Goal: Task Accomplishment & Management: Manage account settings

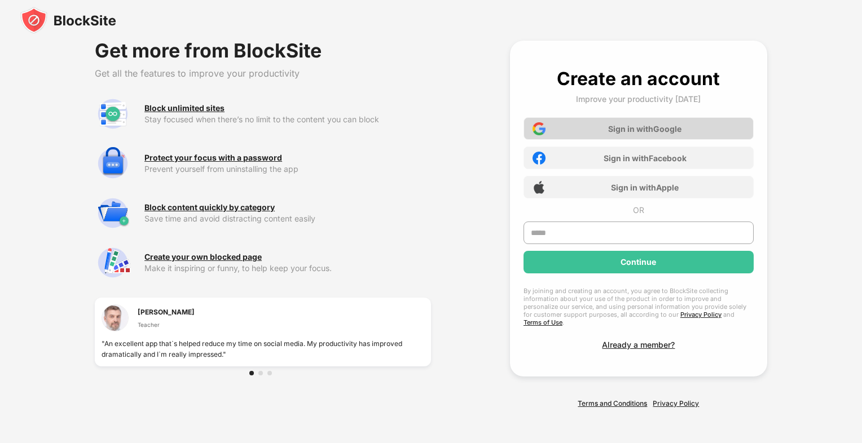
click at [617, 118] on div "Sign in with Google Sign in with Facebook Sign in with Apple" at bounding box center [639, 155] width 230 height 88
click at [615, 138] on div "Sign in with Google" at bounding box center [639, 128] width 230 height 23
click at [590, 134] on div "Sign in with Google" at bounding box center [639, 128] width 230 height 23
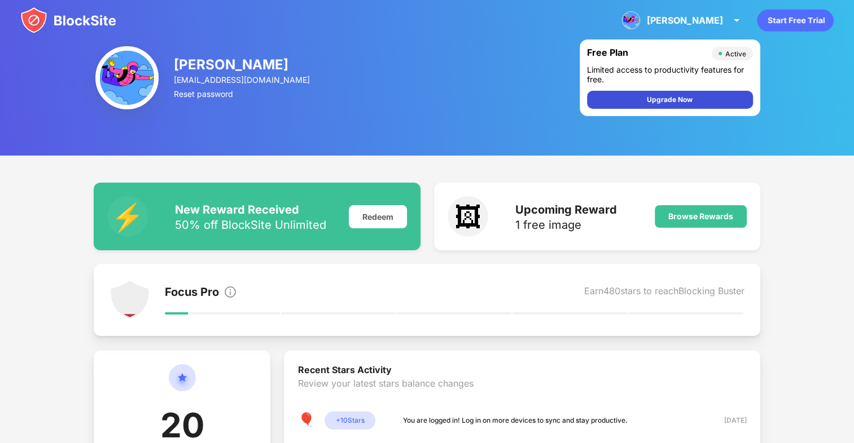
click at [647, 96] on div "Upgrade Now" at bounding box center [670, 99] width 46 height 11
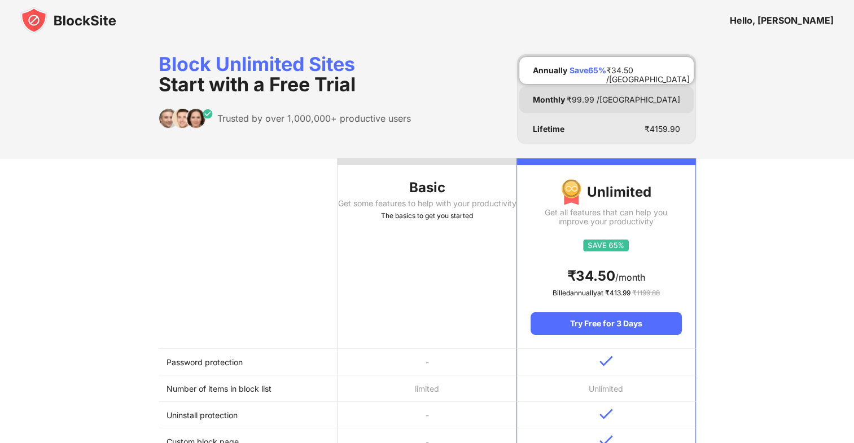
click at [657, 99] on div "₹ 99.99 /MO" at bounding box center [622, 99] width 113 height 9
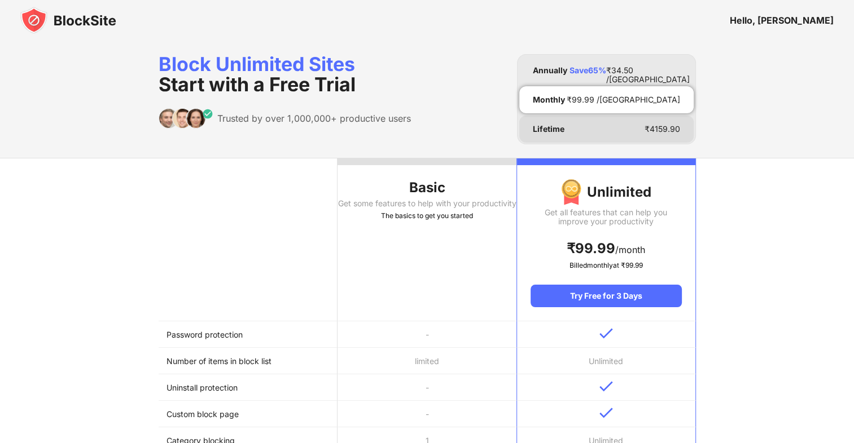
click at [662, 135] on div "Lifetime ₹ 4159.90" at bounding box center [606, 129] width 174 height 27
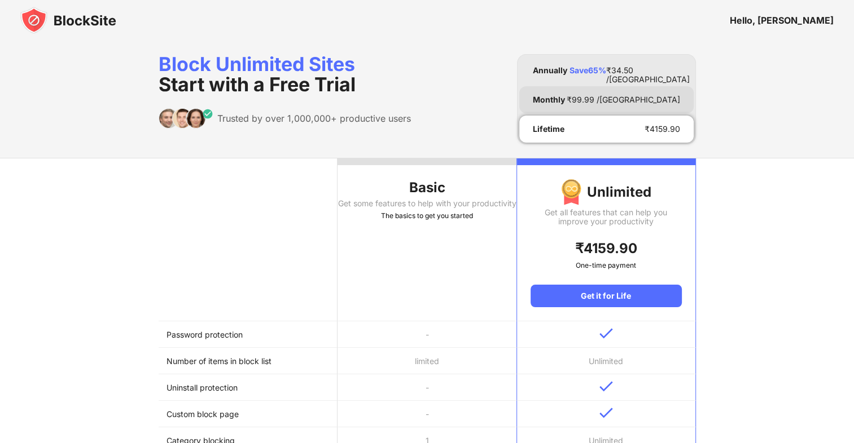
click at [656, 95] on div "₹ 99.99 /MO" at bounding box center [622, 99] width 113 height 9
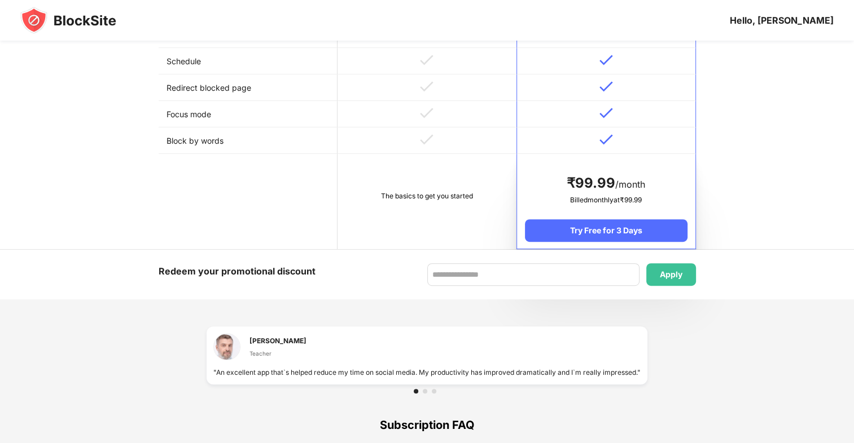
scroll to position [526, 0]
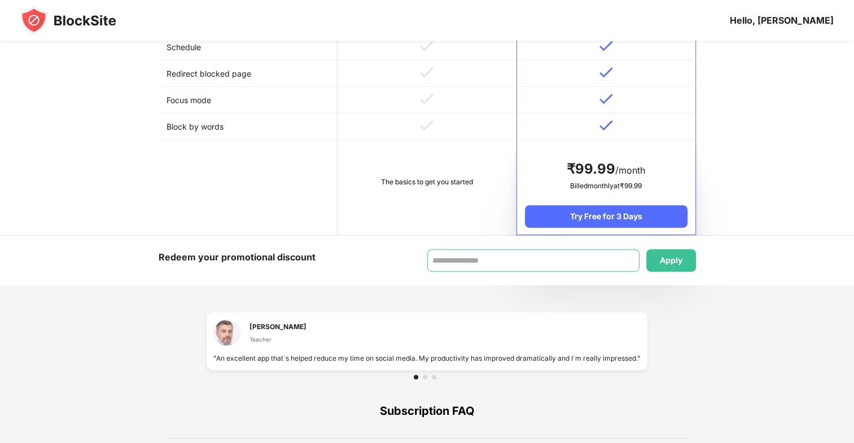
click at [500, 256] on input at bounding box center [533, 260] width 212 height 23
paste input "**********"
type input "**********"
click at [671, 260] on div "Apply" at bounding box center [671, 260] width 23 height 9
click at [570, 259] on input "**********" at bounding box center [533, 260] width 212 height 23
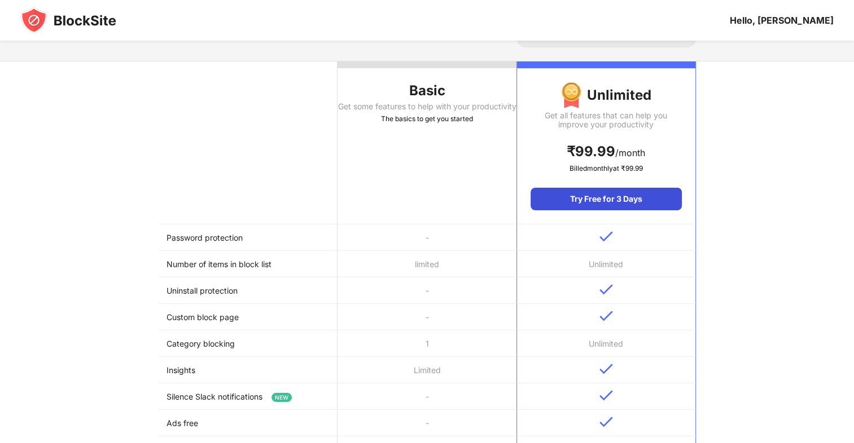
scroll to position [0, 0]
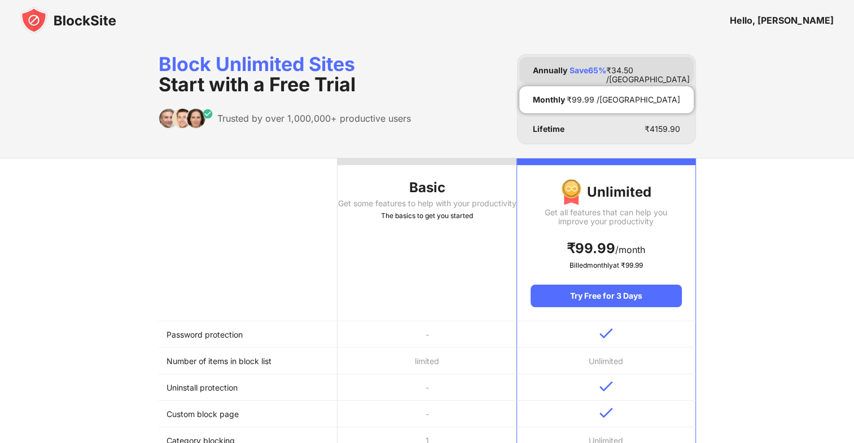
click at [646, 63] on div "Annually Save 65 % ₹ 34.50 /MO" at bounding box center [606, 70] width 174 height 27
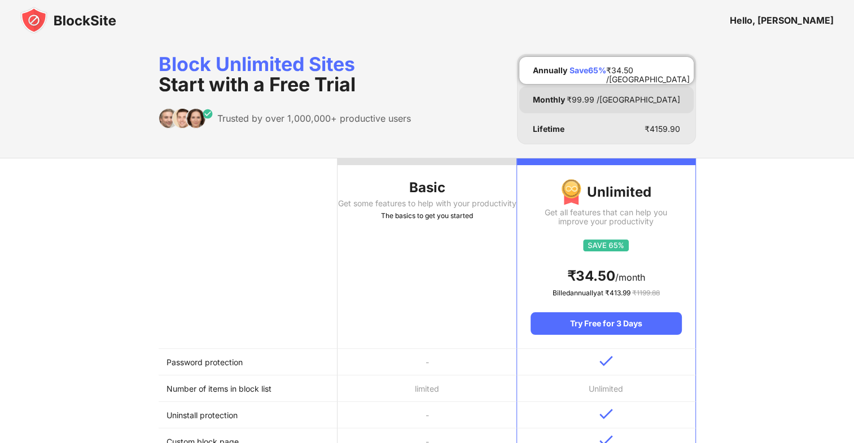
click at [632, 100] on div "Monthly ₹ 99.99 /MO" at bounding box center [606, 99] width 174 height 27
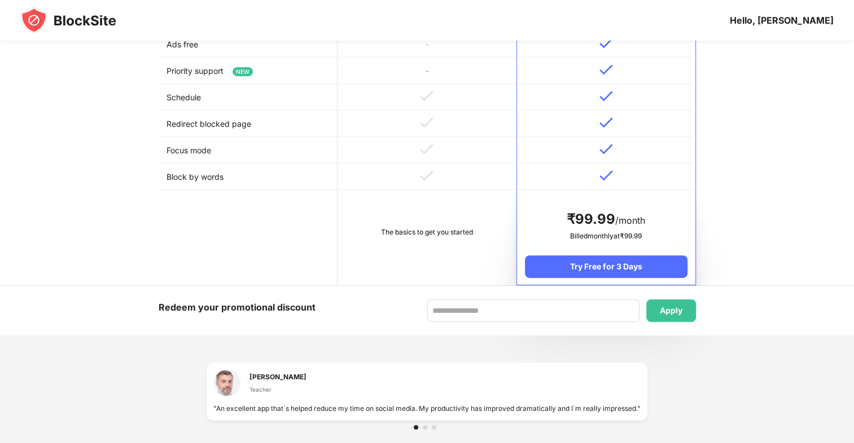
scroll to position [526, 0]
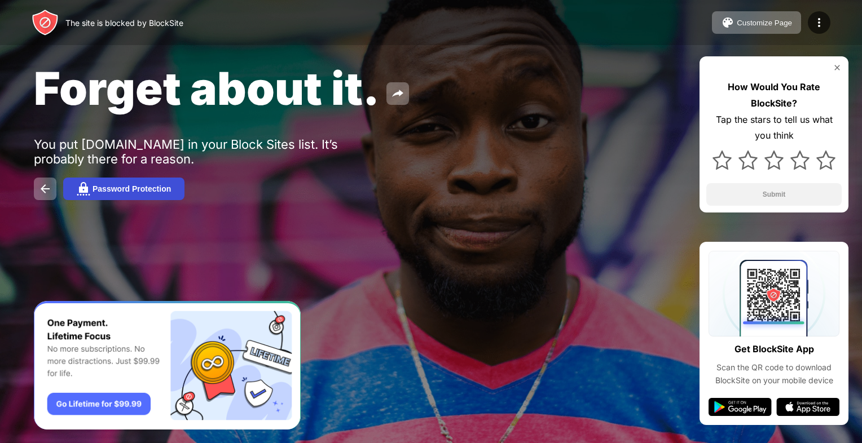
click at [129, 190] on div "Password Protection" at bounding box center [132, 188] width 78 height 9
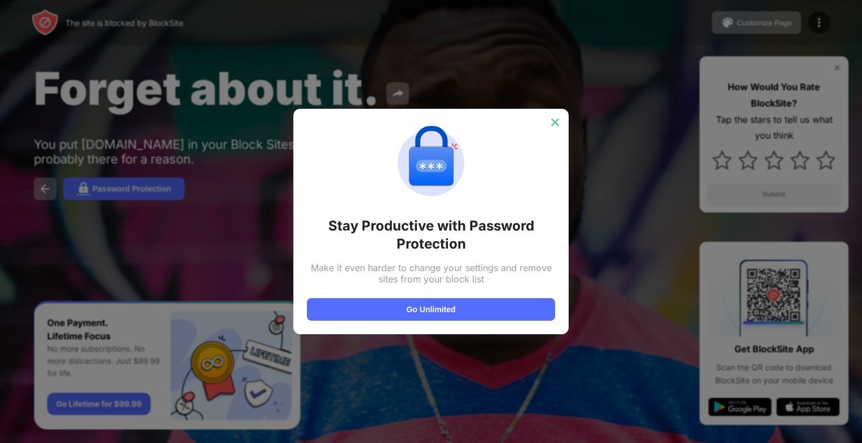
click at [558, 127] on img at bounding box center [555, 122] width 11 height 11
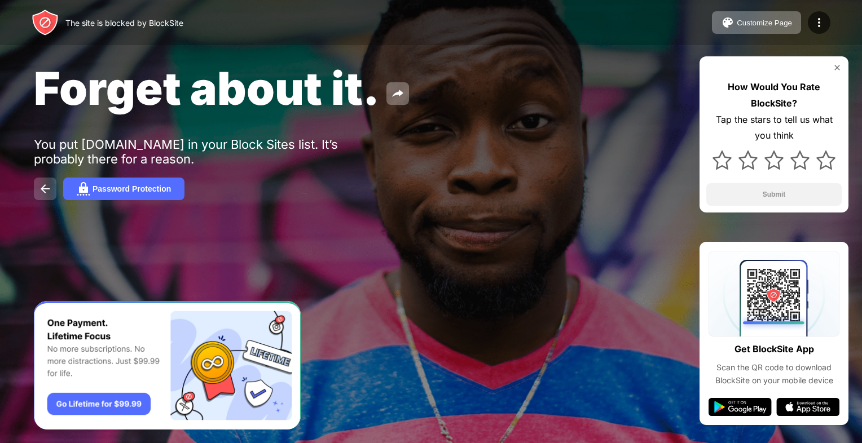
click at [52, 200] on div "Password Protection" at bounding box center [431, 189] width 794 height 23
click at [49, 202] on div "Forget about it. You put youtube.com in your Block Sites list. It’s probably th…" at bounding box center [431, 130] width 862 height 261
click at [43, 182] on button at bounding box center [45, 189] width 23 height 23
click at [797, 21] on button "Customize Page" at bounding box center [756, 22] width 89 height 23
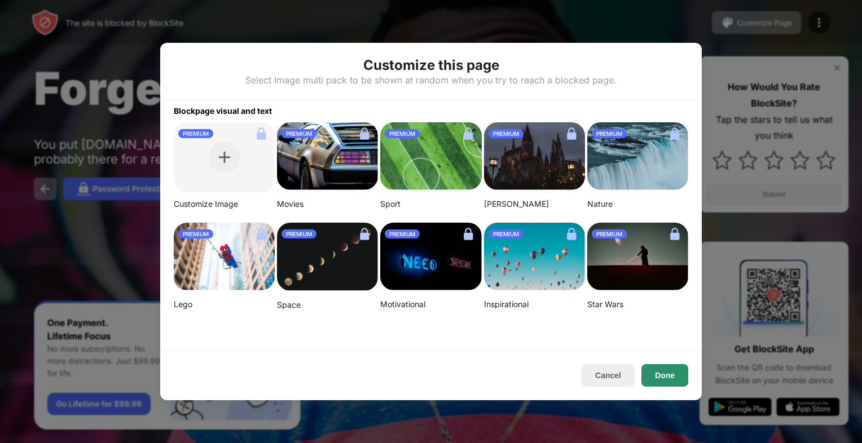
click at [662, 379] on button "Done" at bounding box center [664, 375] width 47 height 23
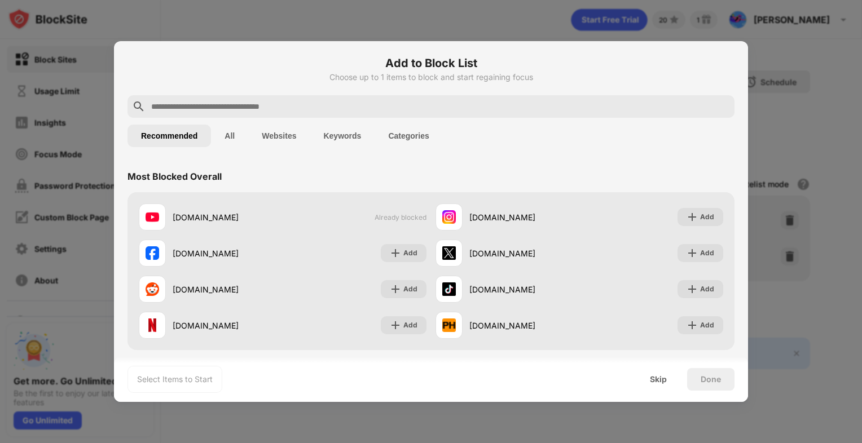
click at [771, 139] on div at bounding box center [431, 221] width 862 height 443
click at [667, 385] on div "Skip" at bounding box center [658, 379] width 44 height 23
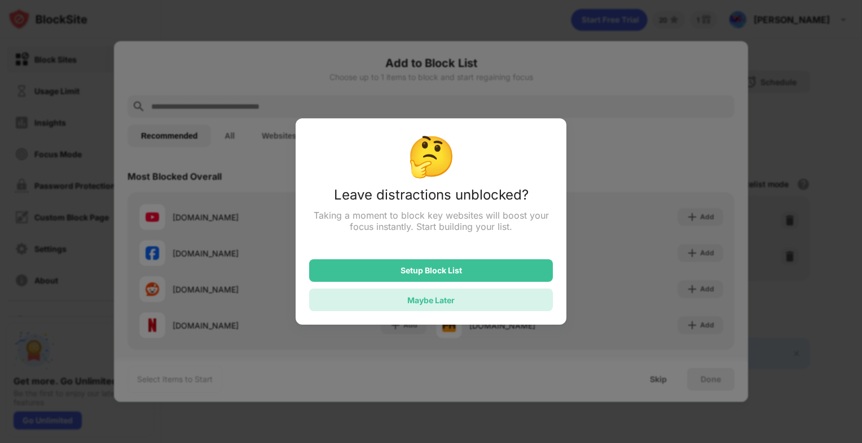
click at [463, 298] on div "Maybe Later" at bounding box center [431, 300] width 244 height 23
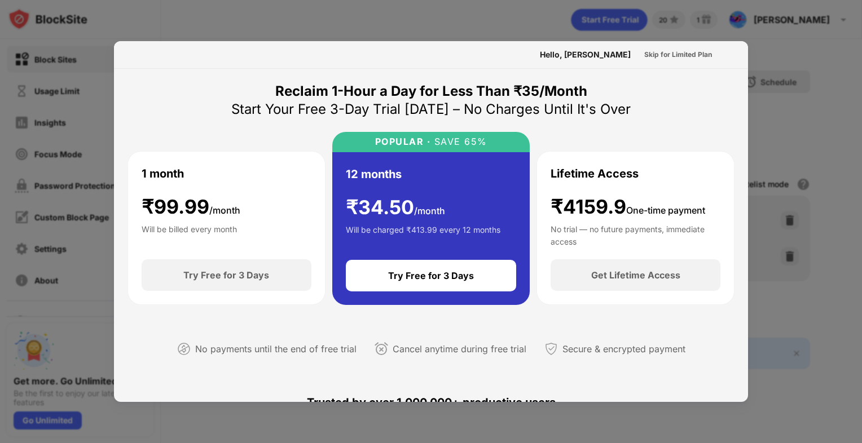
click at [815, 54] on div at bounding box center [431, 221] width 862 height 443
click at [754, 12] on div at bounding box center [431, 221] width 862 height 443
click at [679, 62] on div "Skip for Limited Plan" at bounding box center [678, 55] width 86 height 18
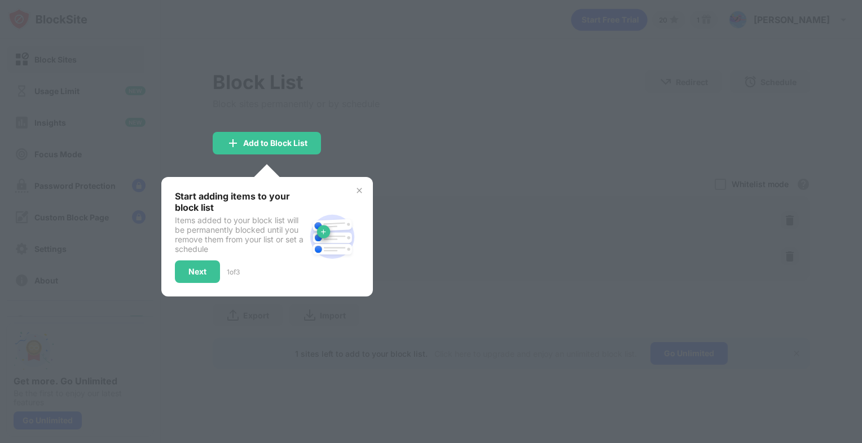
click at [419, 197] on div at bounding box center [431, 221] width 862 height 443
click at [268, 144] on div "Add to Block List" at bounding box center [275, 143] width 64 height 9
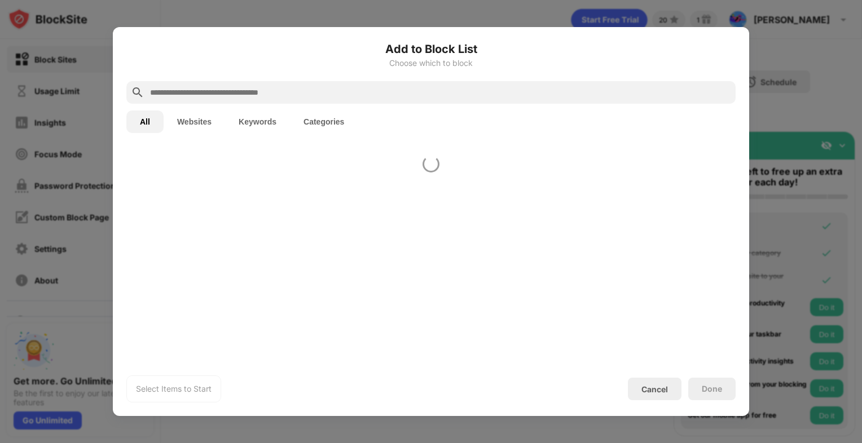
click at [417, 141] on div "Add to Block List Choose which to block All Websites Keywords Categories Select…" at bounding box center [430, 222] width 609 height 362
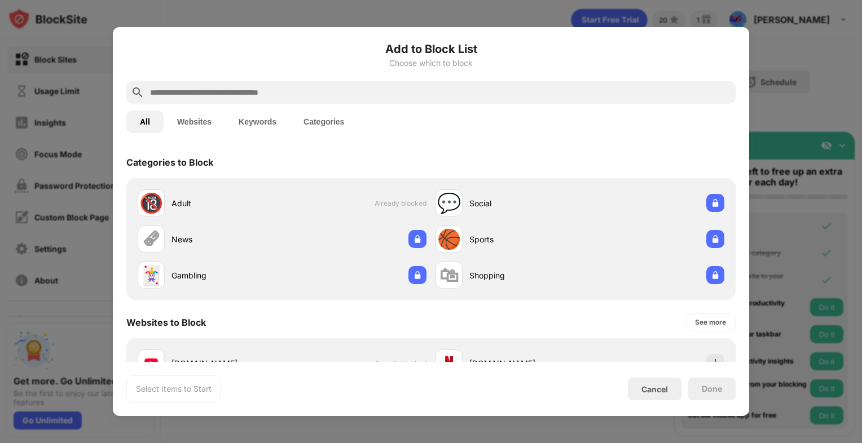
click at [765, 103] on div at bounding box center [431, 221] width 862 height 443
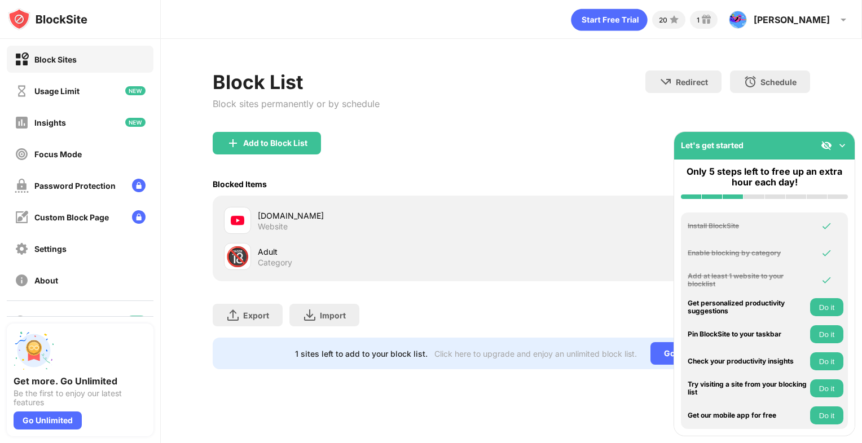
click at [580, 149] on div "Add to Block List" at bounding box center [512, 152] width 598 height 41
click at [825, 146] on img at bounding box center [826, 145] width 11 height 11
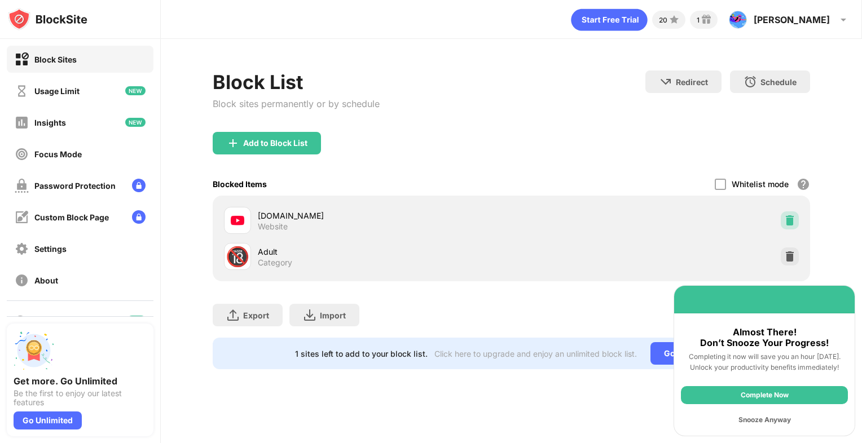
click at [785, 217] on img at bounding box center [789, 220] width 11 height 11
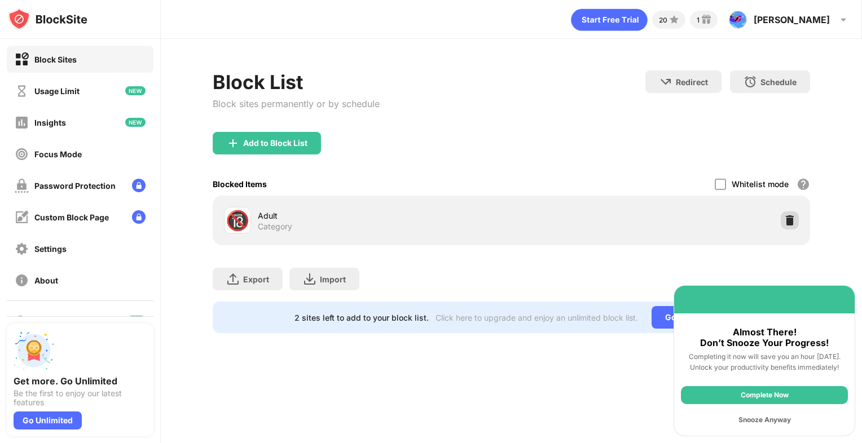
click at [789, 220] on img at bounding box center [789, 220] width 11 height 11
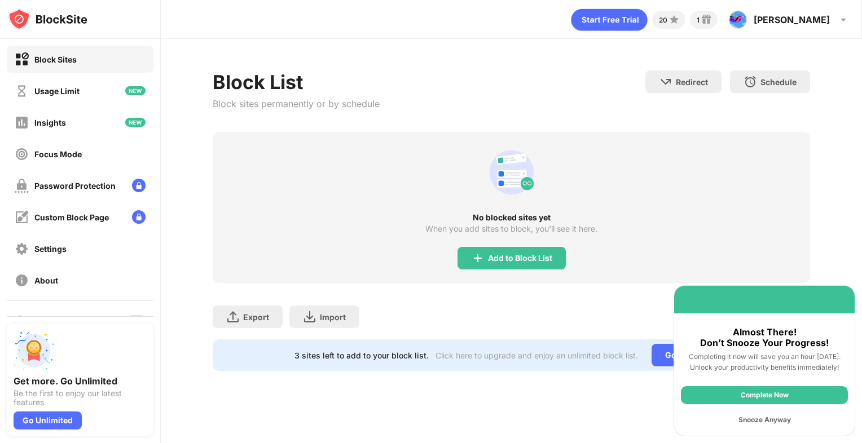
click at [785, 389] on div "Complete Now" at bounding box center [764, 395] width 167 height 18
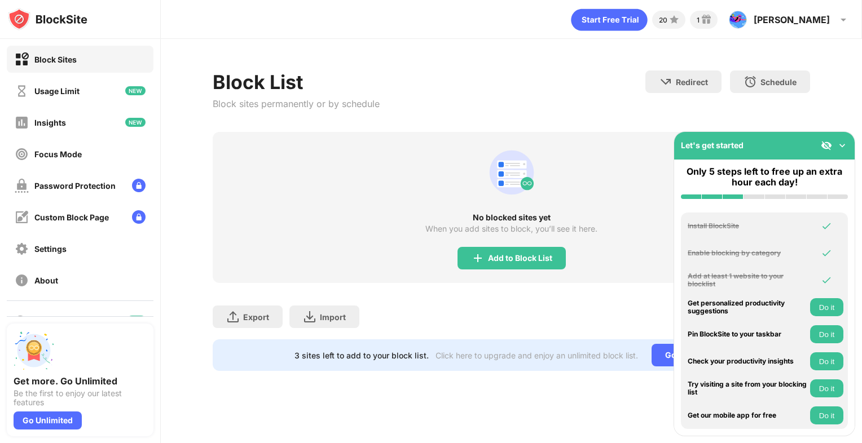
click at [656, 170] on div "No blocked sites yet When you add sites to block, you’ll see it here. Add to Bl…" at bounding box center [512, 207] width 598 height 151
